Goal: Task Accomplishment & Management: Use online tool/utility

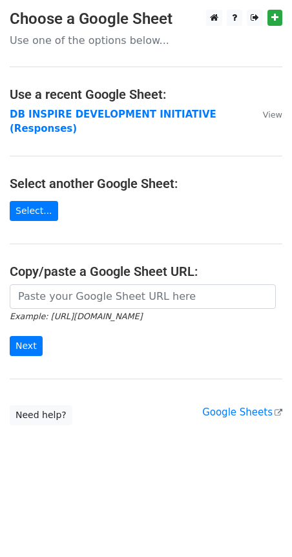
click at [91, 39] on p "Use one of the options below..." at bounding box center [146, 41] width 273 height 14
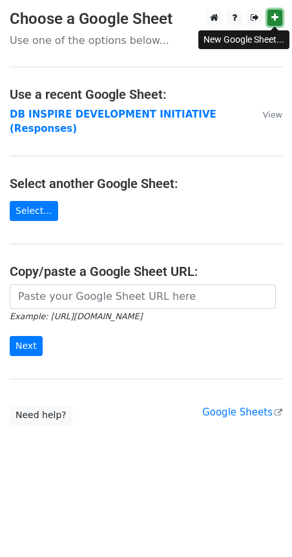
click at [278, 17] on icon at bounding box center [275, 17] width 7 height 9
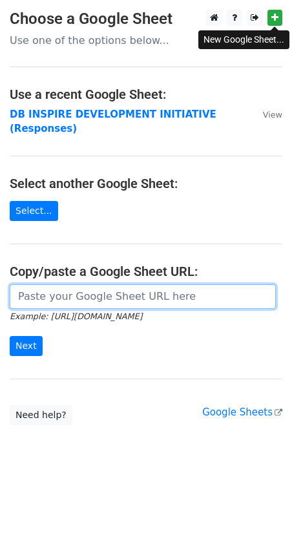
click at [87, 285] on input "url" at bounding box center [143, 297] width 266 height 25
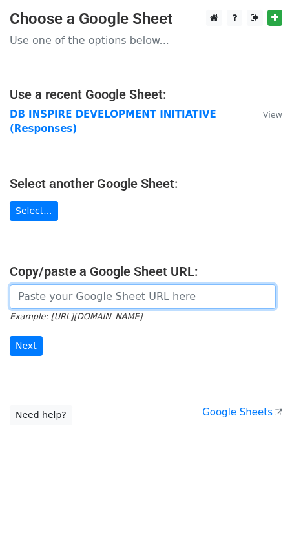
paste input "https://docs.google.com/spreadsheets/d/1tgYgRNa-9Se5ne448947WVTD-DlNPngvThSM8-S…"
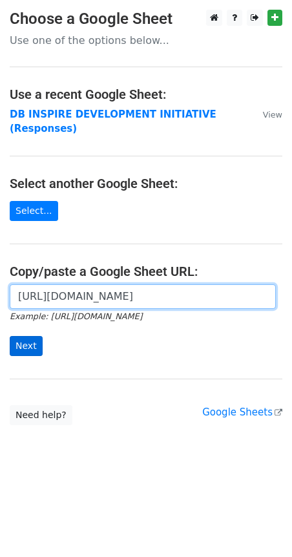
type input "https://docs.google.com/spreadsheets/d/1tgYgRNa-9Se5ne448947WVTD-DlNPngvThSM8-S…"
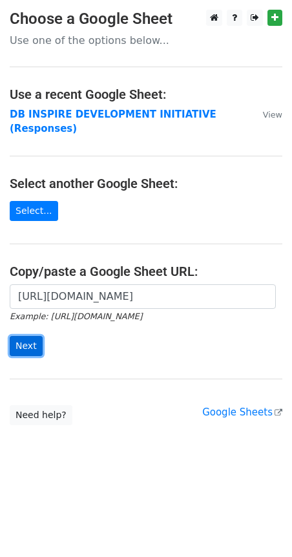
scroll to position [0, 0]
click at [36, 336] on input "Next" at bounding box center [26, 346] width 33 height 20
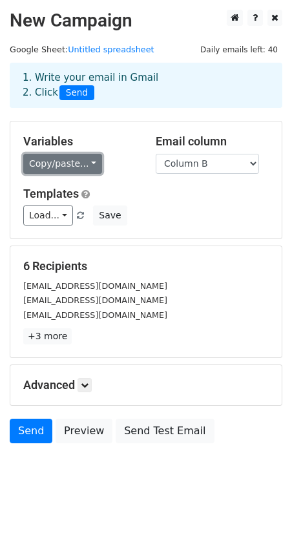
click at [79, 160] on link "Copy/paste..." at bounding box center [62, 164] width 79 height 20
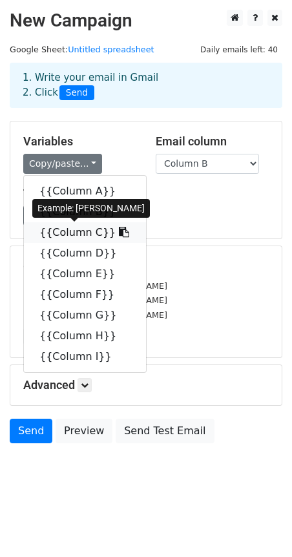
click at [73, 232] on link "{{Column C}}" at bounding box center [85, 232] width 122 height 21
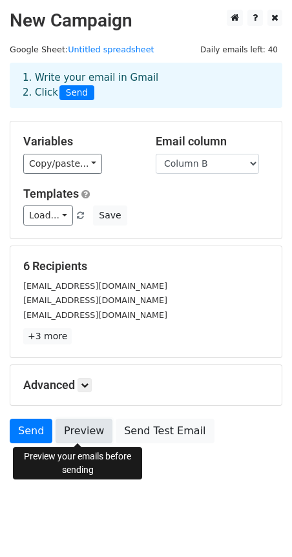
click at [83, 436] on link "Preview" at bounding box center [84, 431] width 57 height 25
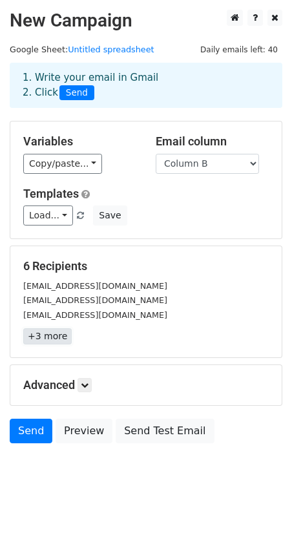
click at [36, 334] on link "+3 more" at bounding box center [47, 337] width 48 height 16
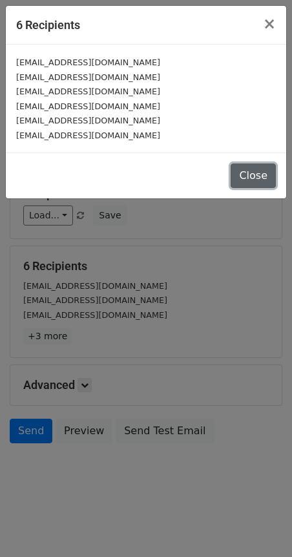
click at [248, 177] on button "Close" at bounding box center [253, 176] width 45 height 25
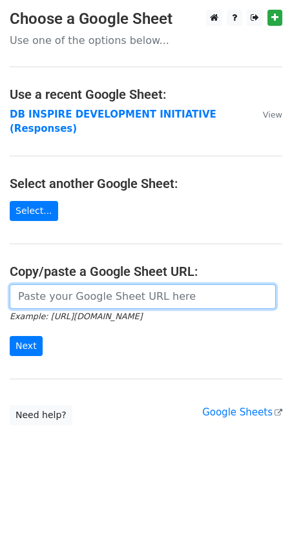
click at [70, 289] on input "url" at bounding box center [143, 297] width 266 height 25
paste input "[URL][DOMAIN_NAME]"
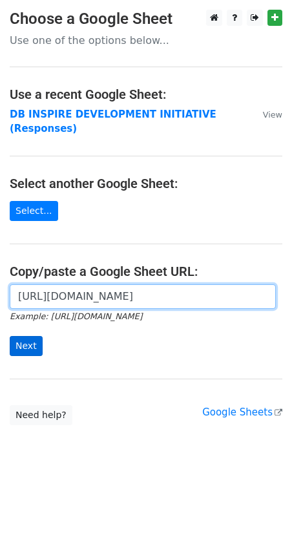
type input "[URL][DOMAIN_NAME]"
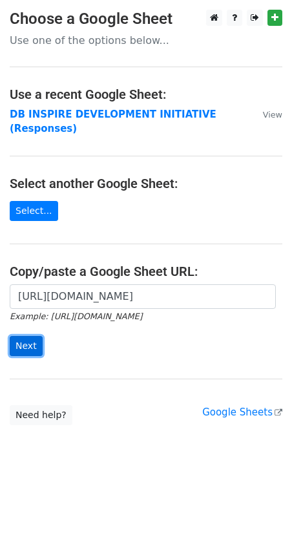
scroll to position [0, 0]
click at [28, 336] on input "Next" at bounding box center [26, 346] width 33 height 20
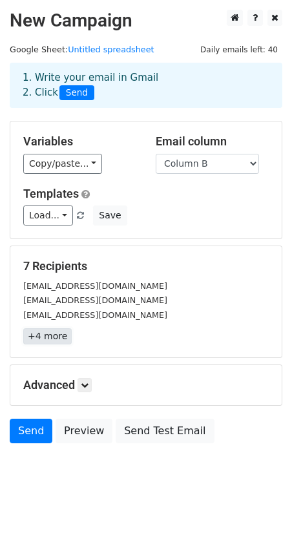
click at [45, 339] on link "+4 more" at bounding box center [47, 337] width 48 height 16
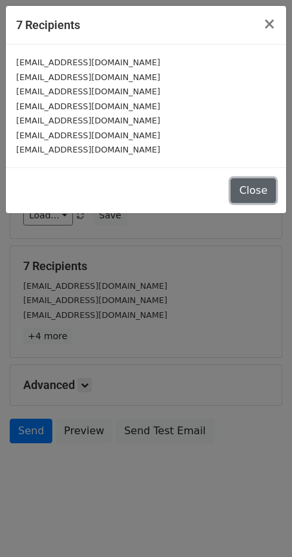
click at [257, 190] on button "Close" at bounding box center [253, 190] width 45 height 25
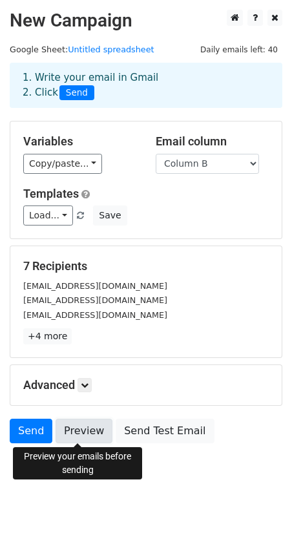
click at [65, 431] on link "Preview" at bounding box center [84, 431] width 57 height 25
click at [63, 433] on link "Preview" at bounding box center [84, 431] width 57 height 25
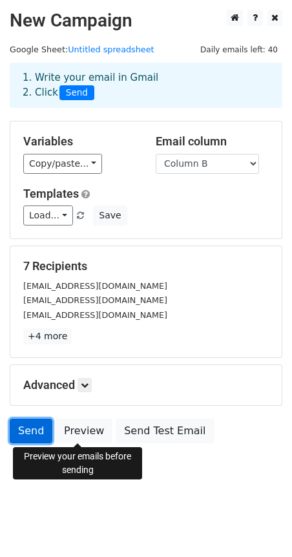
click at [22, 429] on link "Send" at bounding box center [31, 431] width 43 height 25
